Goal: Find specific page/section: Find specific page/section

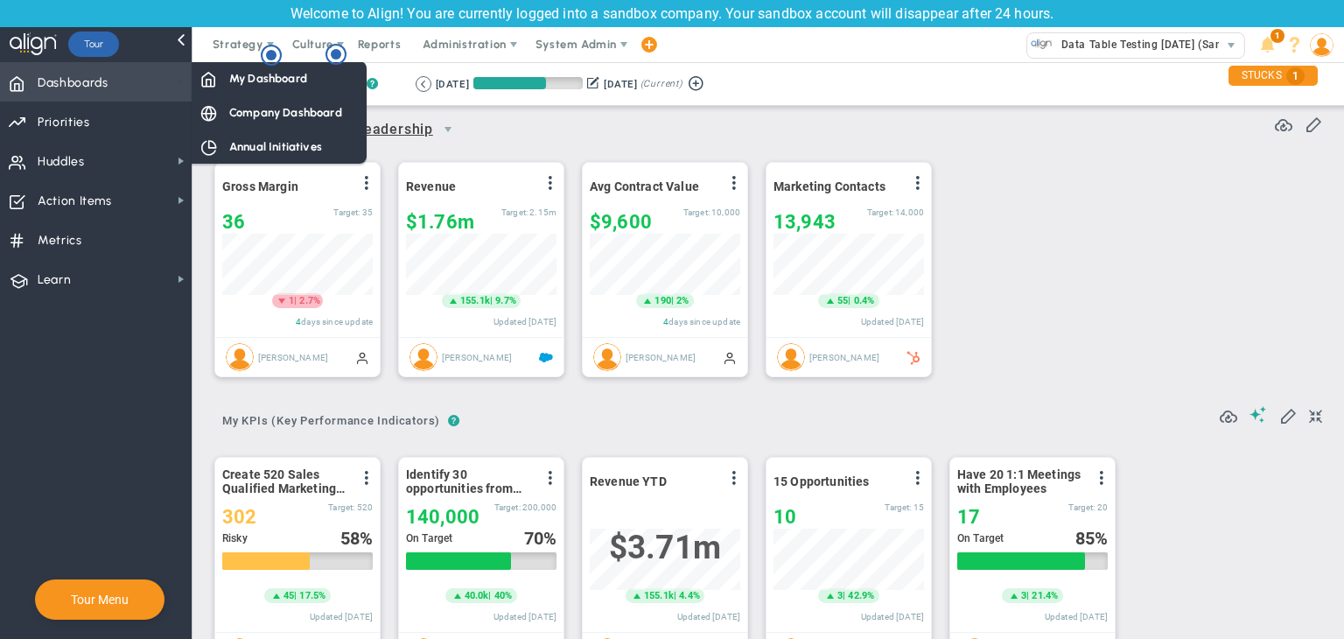
click at [177, 79] on span at bounding box center [181, 82] width 14 height 14
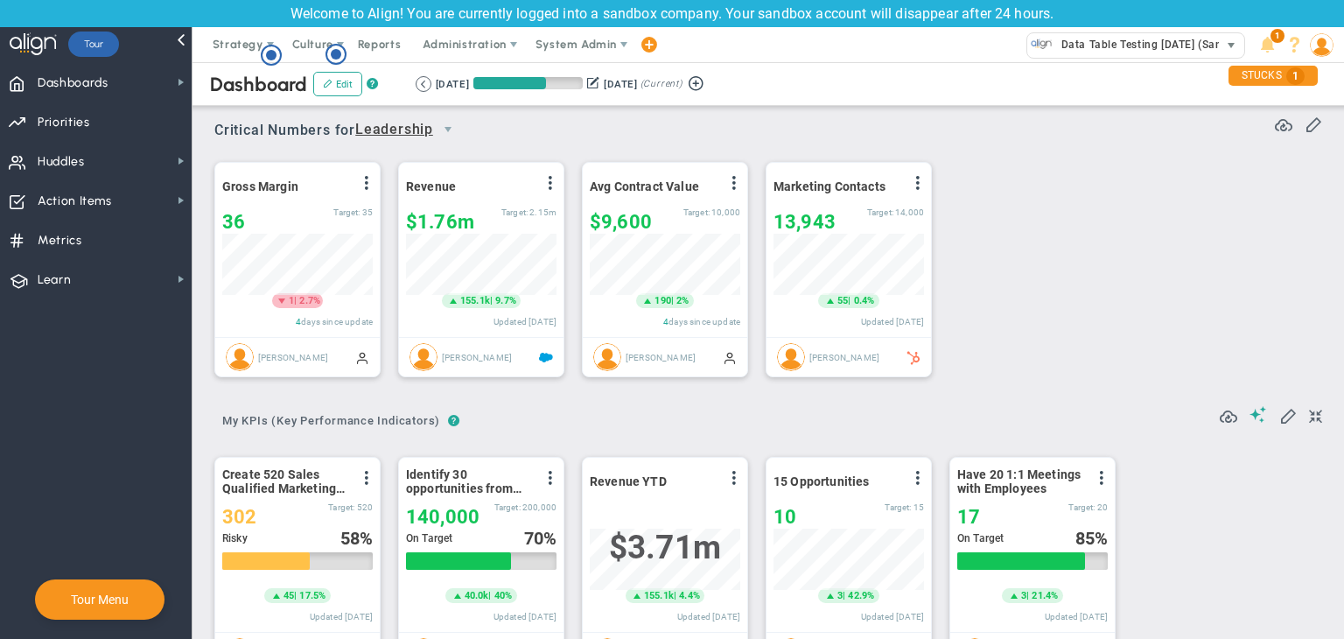
click at [1053, 36] on span "Data Table Testing 18-09-2025 (Sandbox)" at bounding box center [1153, 44] width 200 height 23
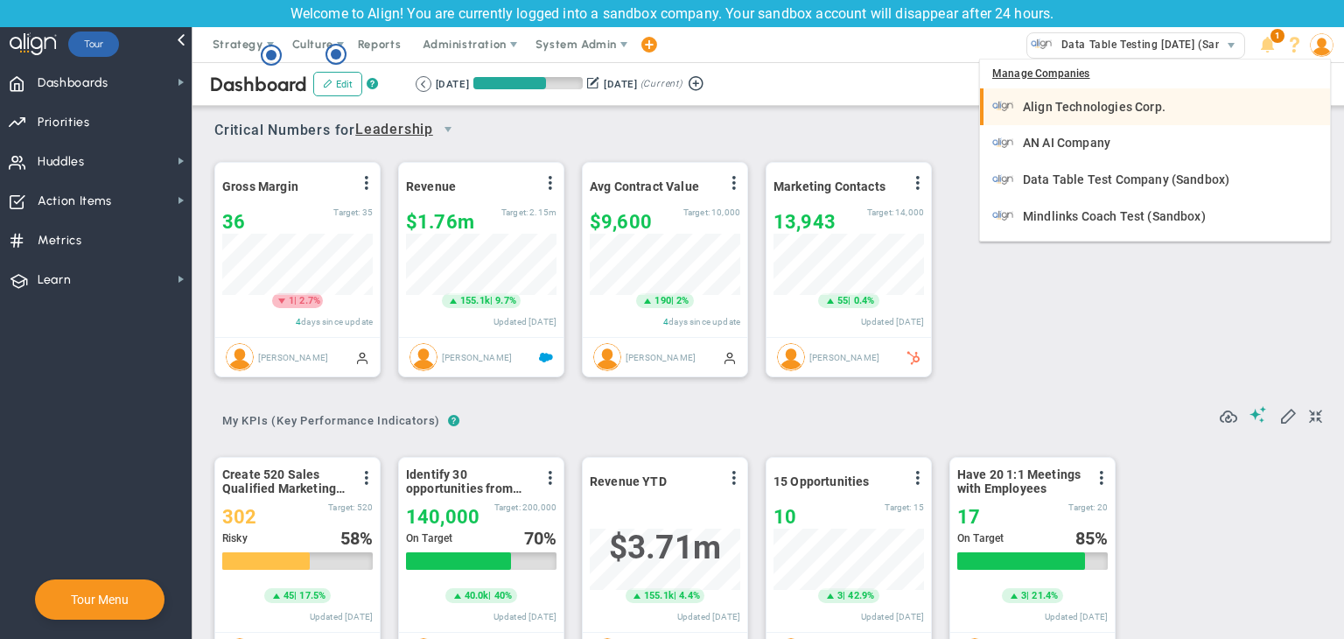
click at [1080, 110] on span "Align Technologies Corp." at bounding box center [1094, 107] width 143 height 12
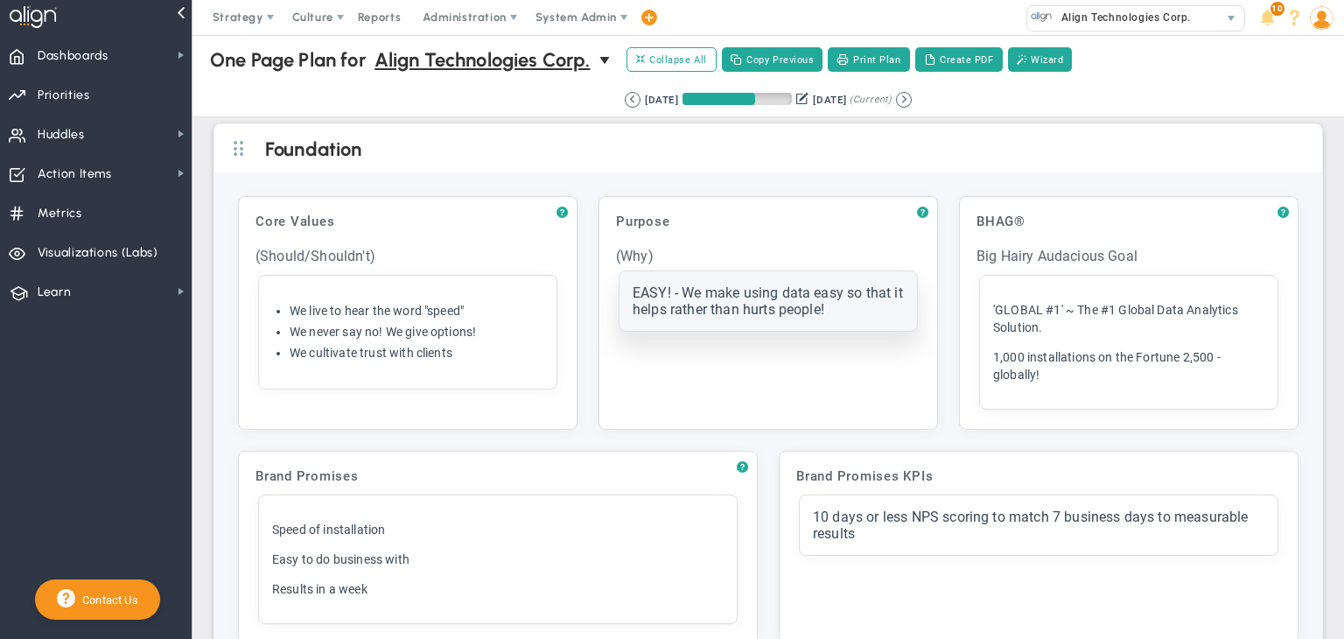
click at [862, 314] on div "EASY! - We make using data easy so that it helps rather than hurts people!" at bounding box center [768, 300] width 271 height 33
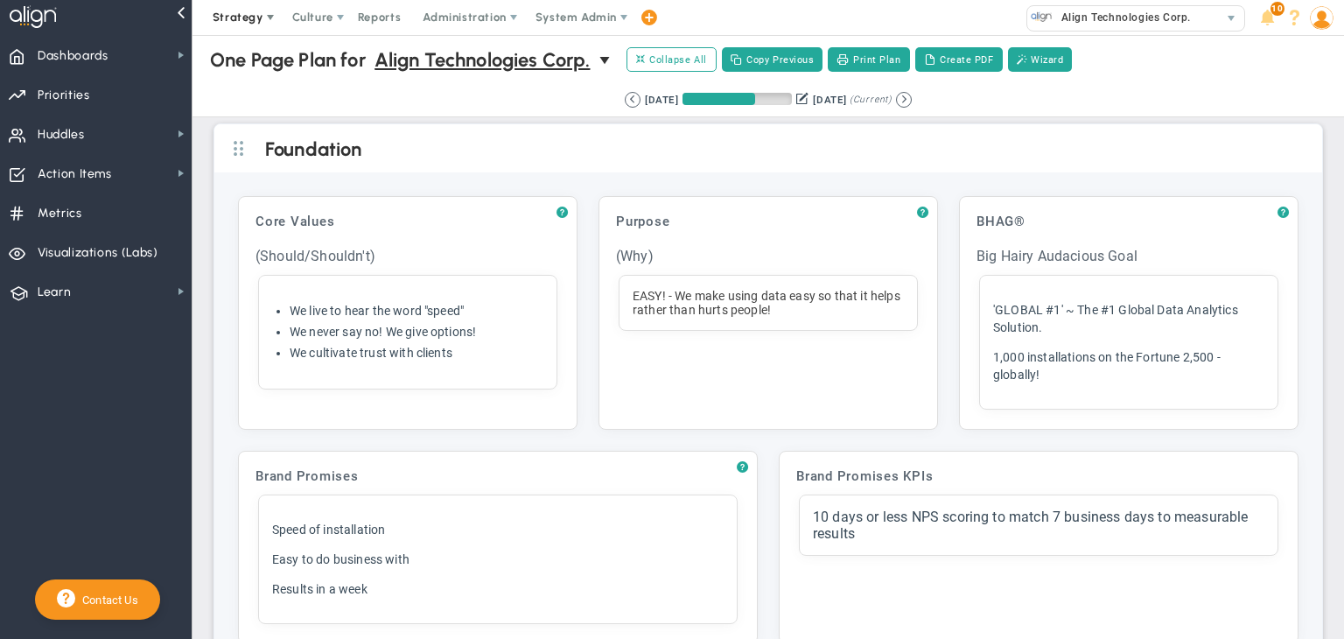
click at [242, 18] on span "Strategy" at bounding box center [238, 17] width 51 height 13
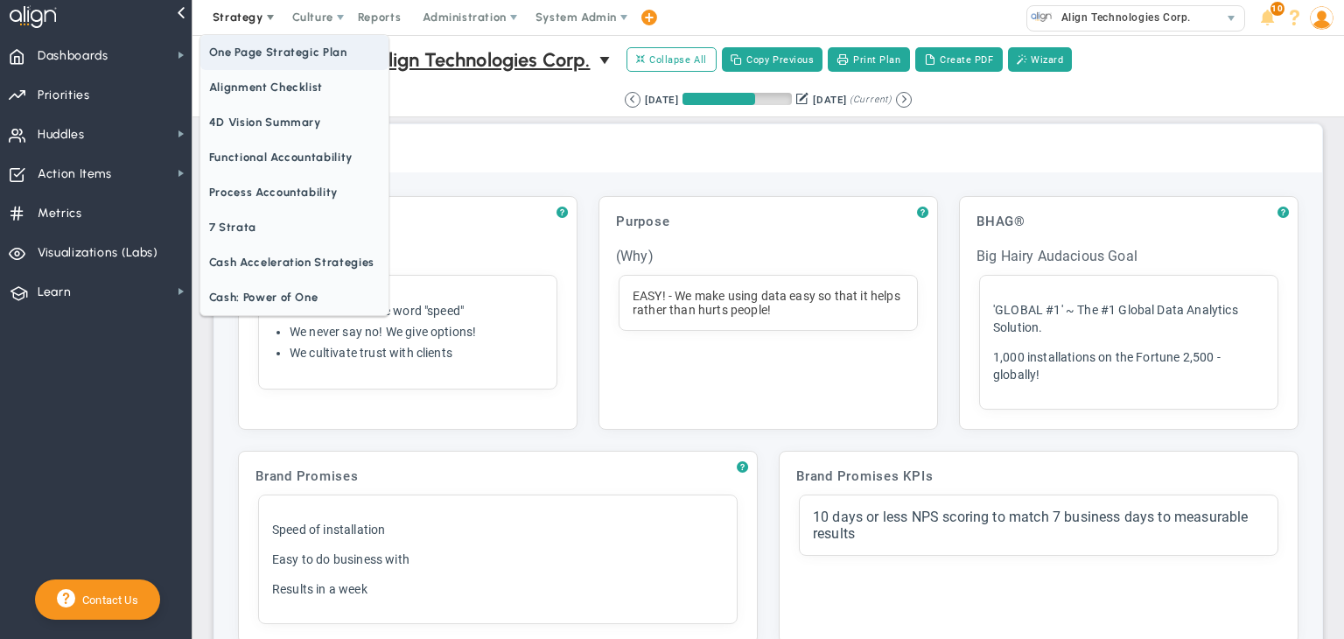
click at [268, 52] on span "One Page Strategic Plan" at bounding box center [294, 52] width 188 height 35
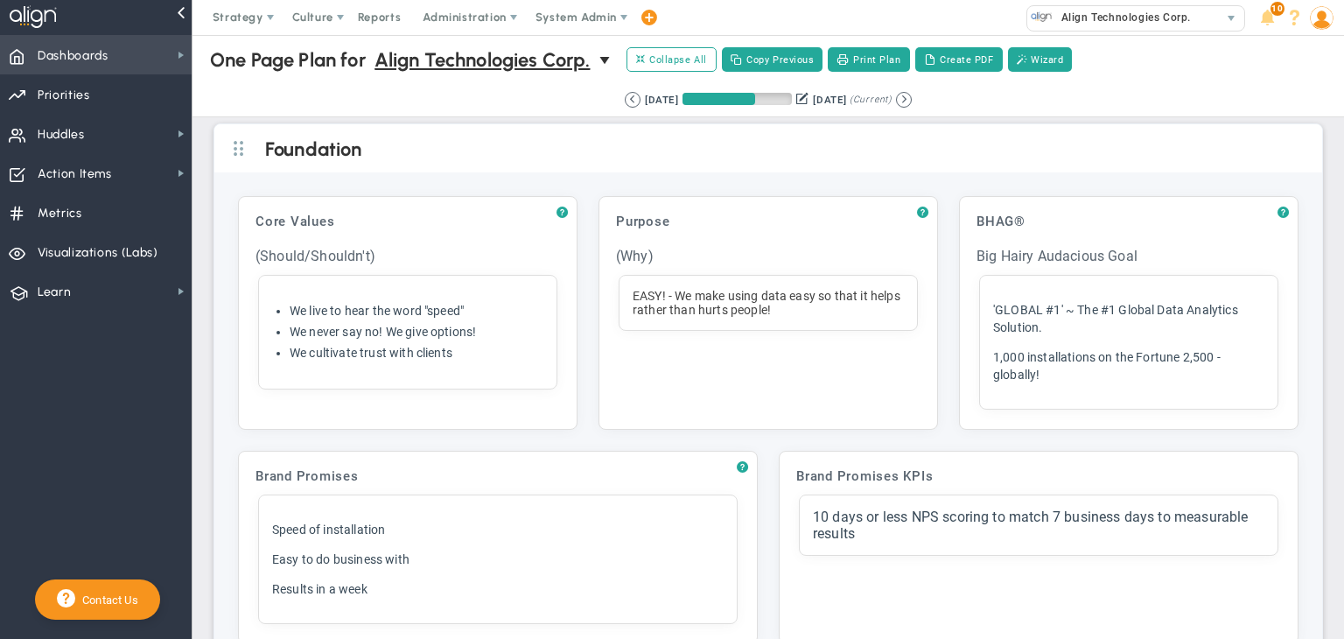
click at [75, 47] on span "Dashboards" at bounding box center [73, 56] width 71 height 37
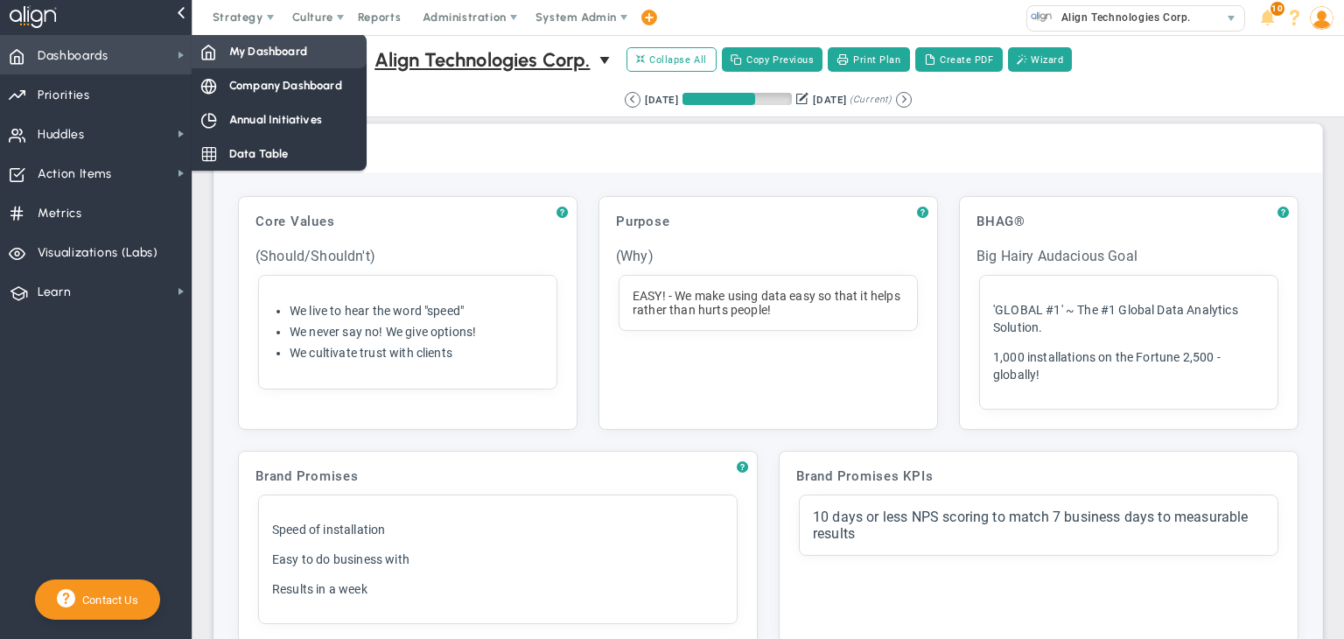
click at [221, 56] on div "My Dashboard" at bounding box center [279, 51] width 175 height 34
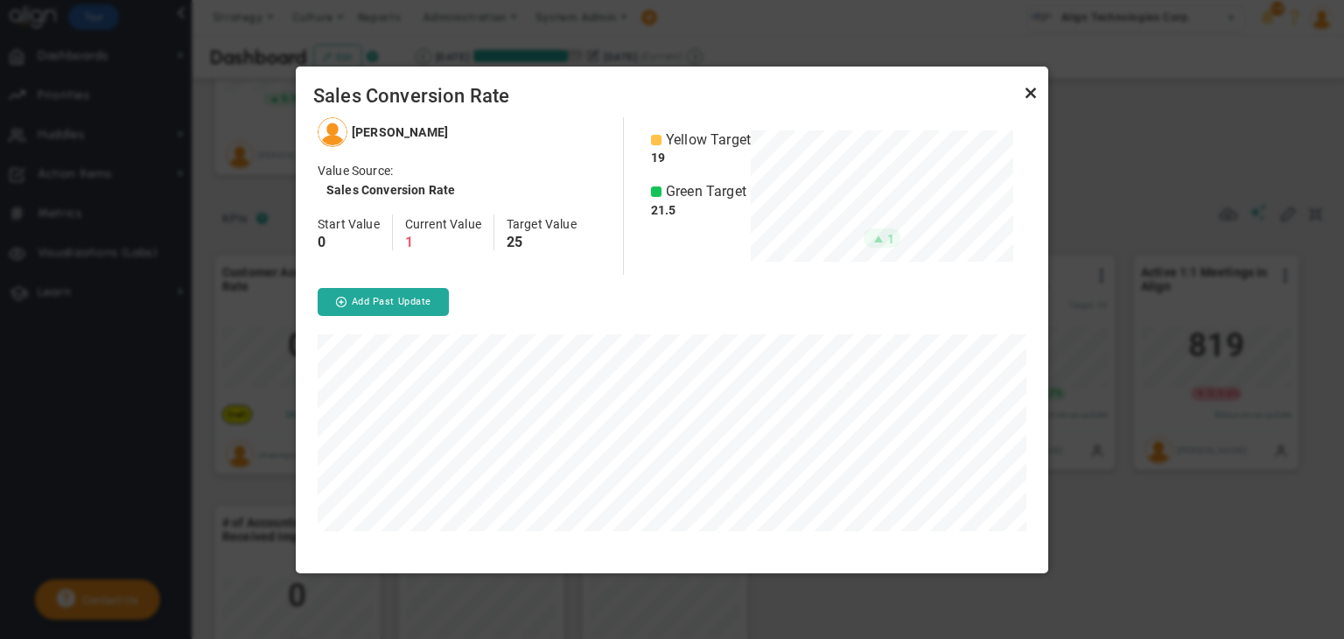
click at [1026, 92] on link "Close" at bounding box center [1030, 92] width 21 height 21
